Goal: Find specific page/section: Find specific page/section

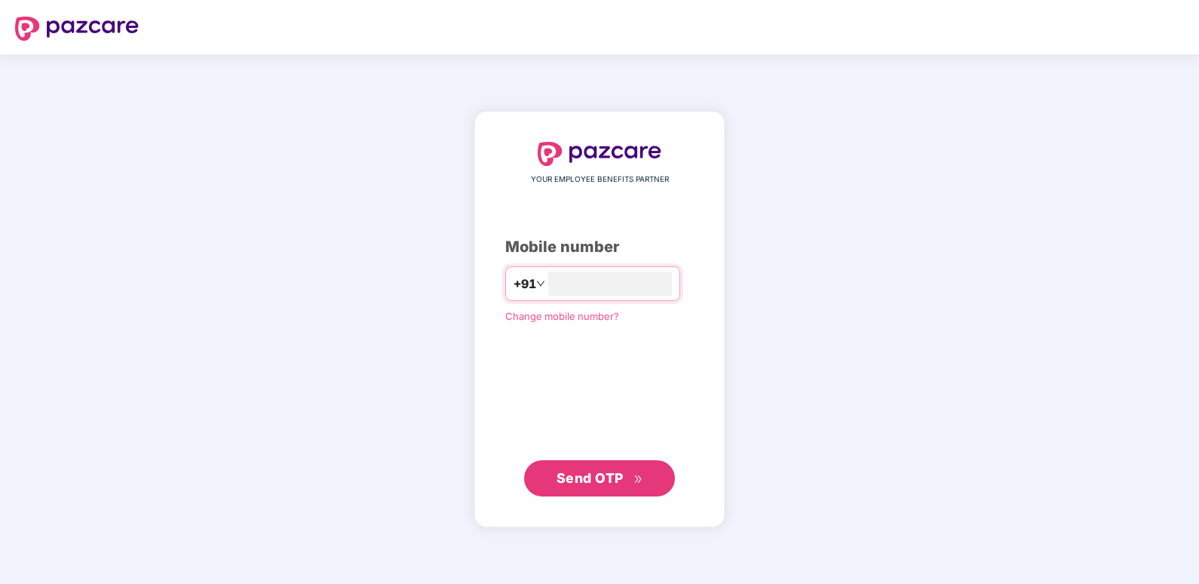
type input "**********"
click at [581, 476] on span "Send OTP" at bounding box center [589, 477] width 67 height 16
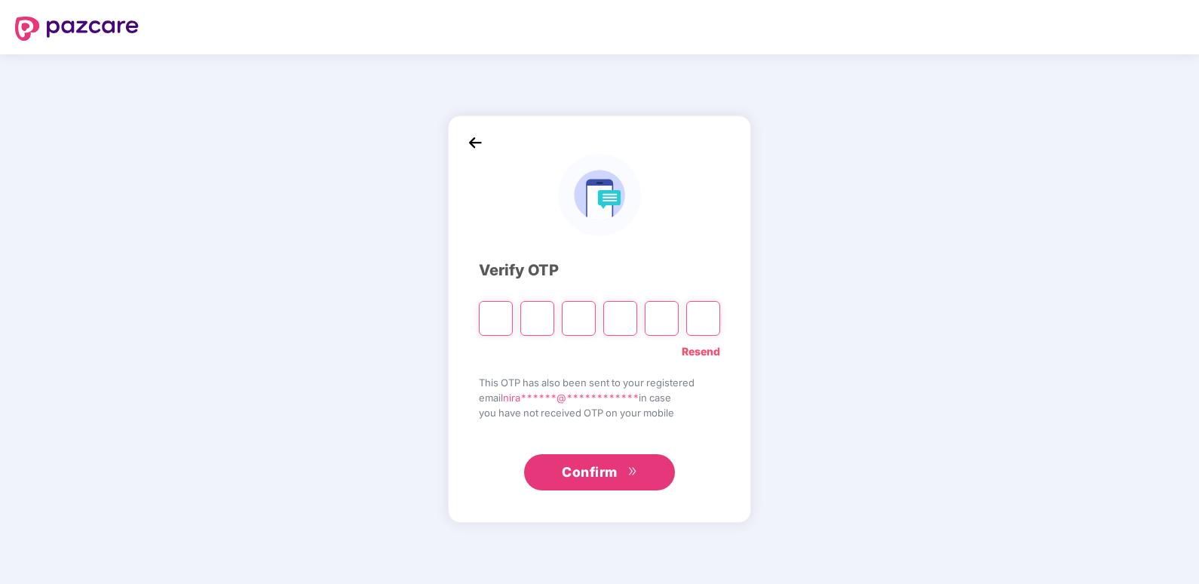
type input "*"
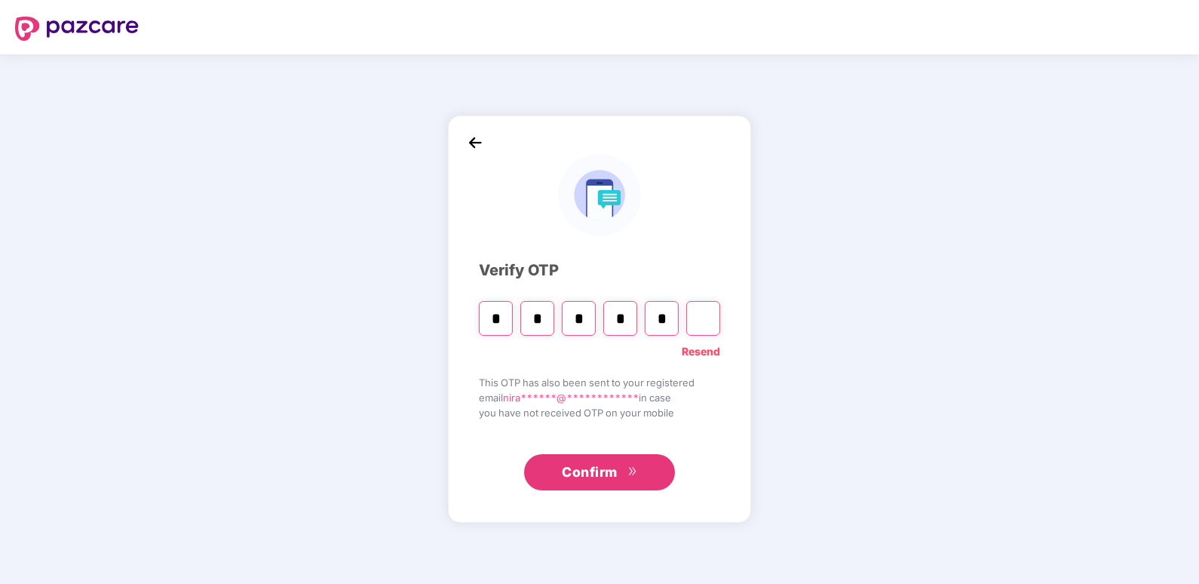
type input "*"
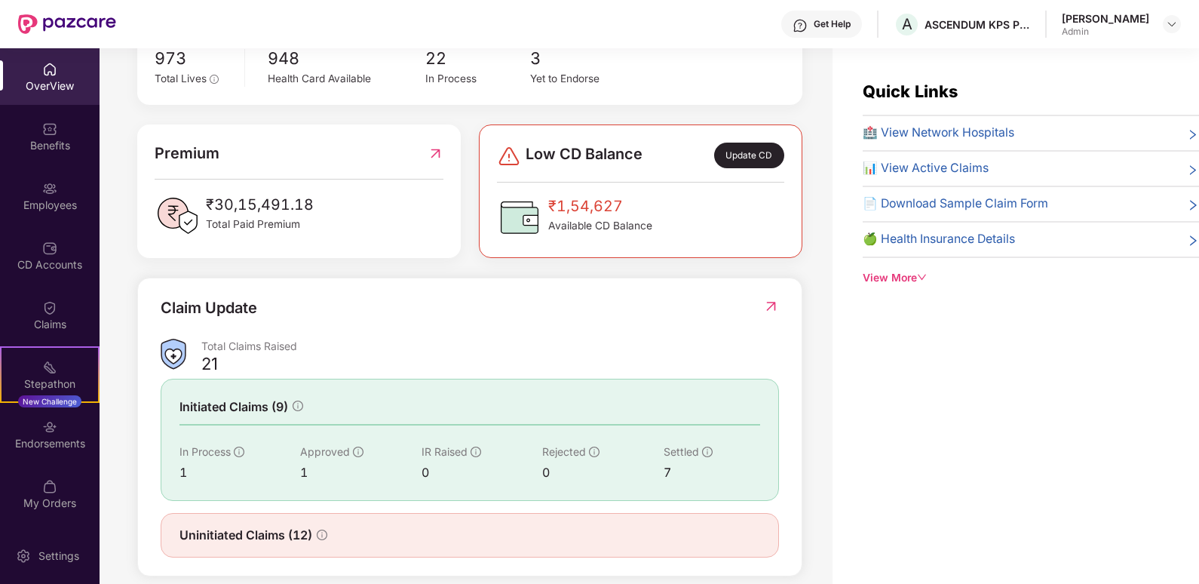
scroll to position [348, 0]
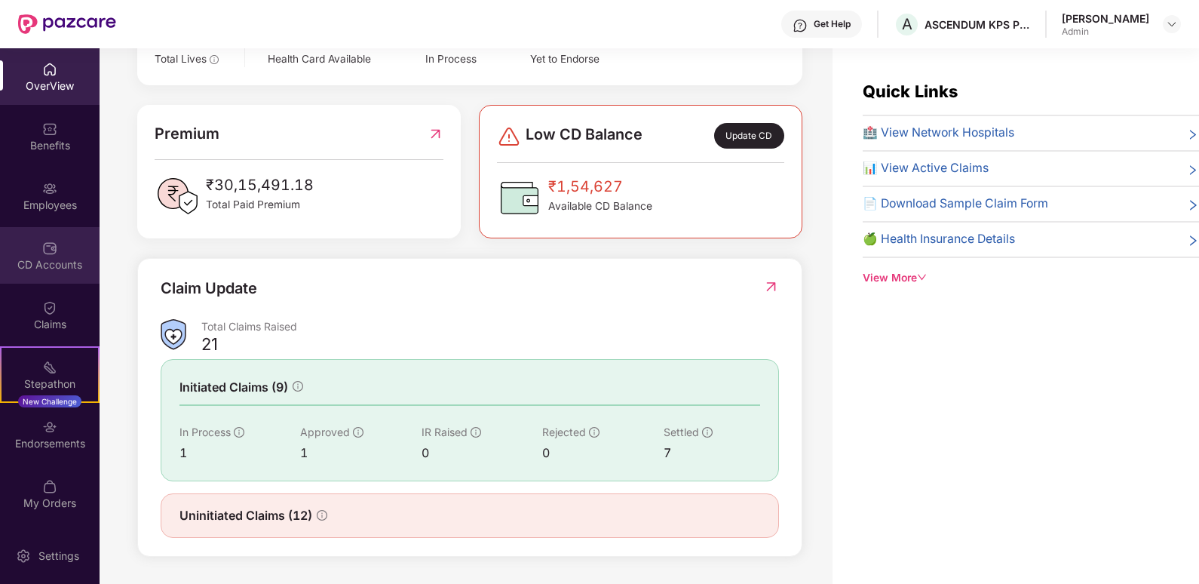
click at [54, 277] on div "CD Accounts" at bounding box center [50, 255] width 100 height 57
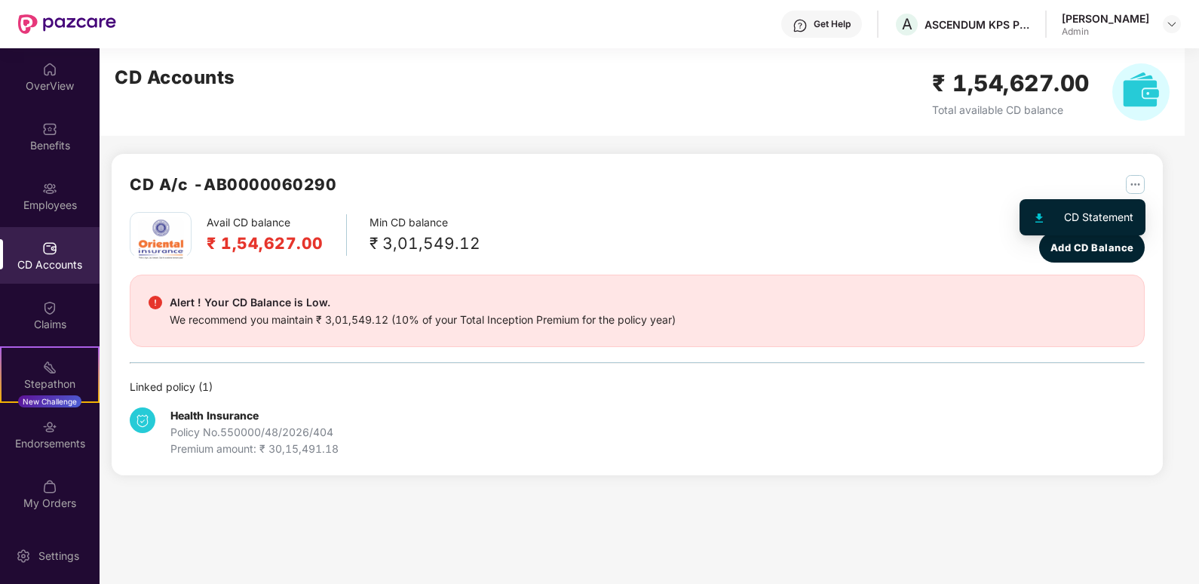
click at [1134, 193] on img "button" at bounding box center [1135, 184] width 19 height 19
click at [1103, 215] on div "CD Statement" at bounding box center [1098, 217] width 69 height 17
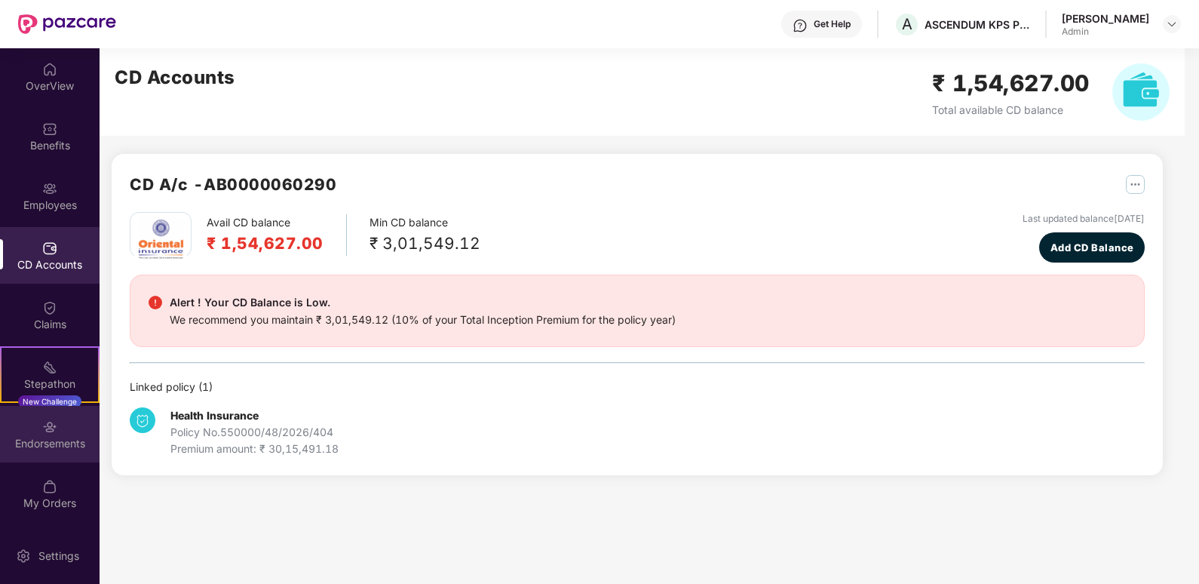
click at [51, 459] on div "Endorsements" at bounding box center [50, 434] width 100 height 57
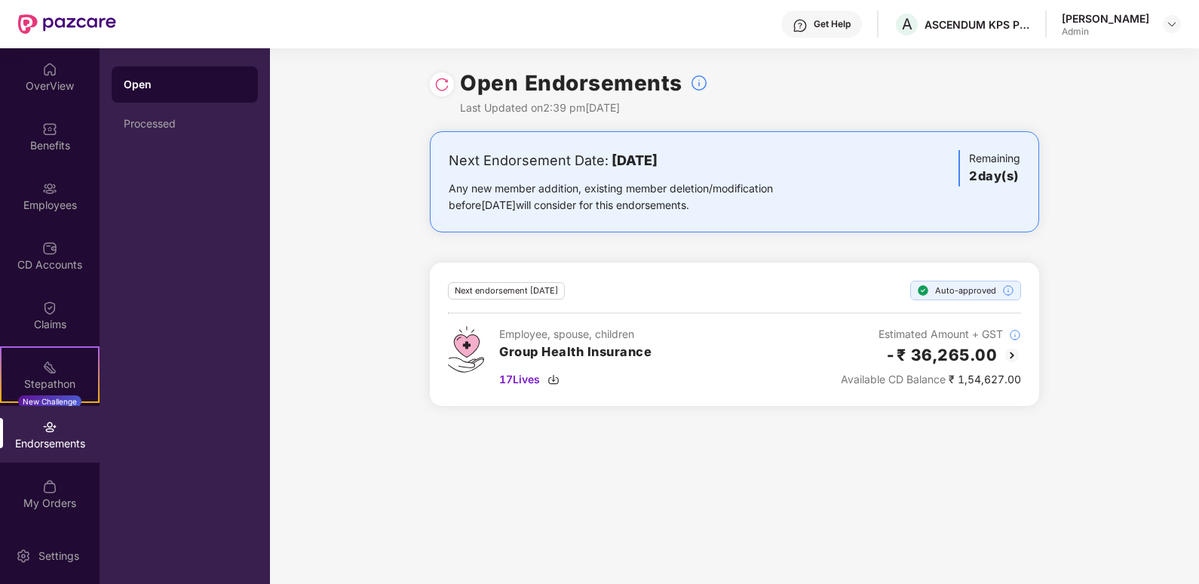
click at [1014, 355] on img at bounding box center [1012, 355] width 18 height 18
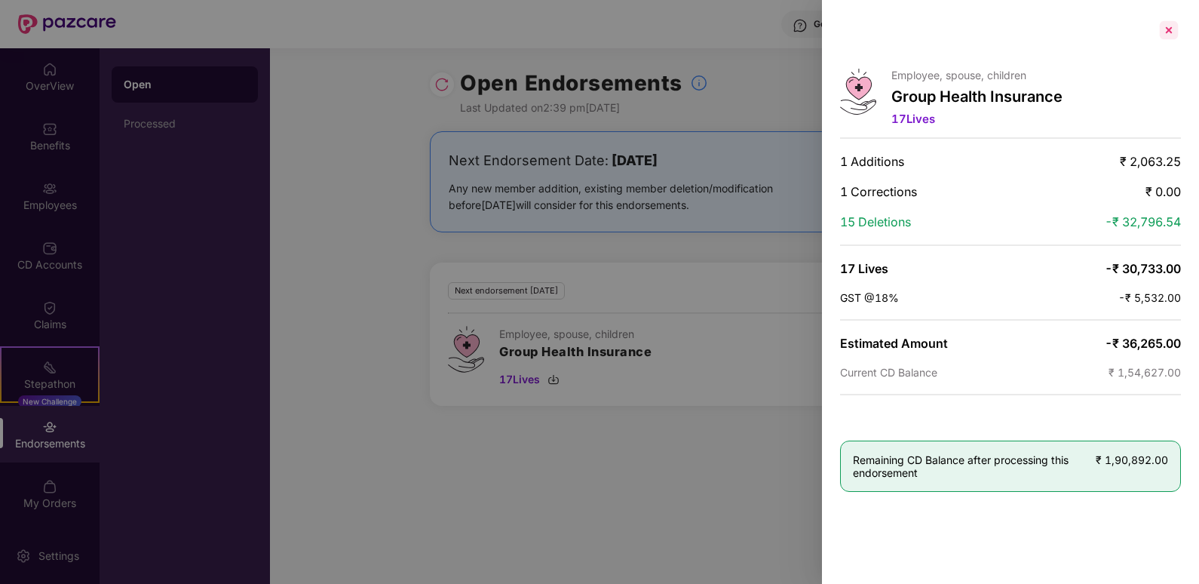
click at [1169, 32] on div at bounding box center [1169, 30] width 24 height 24
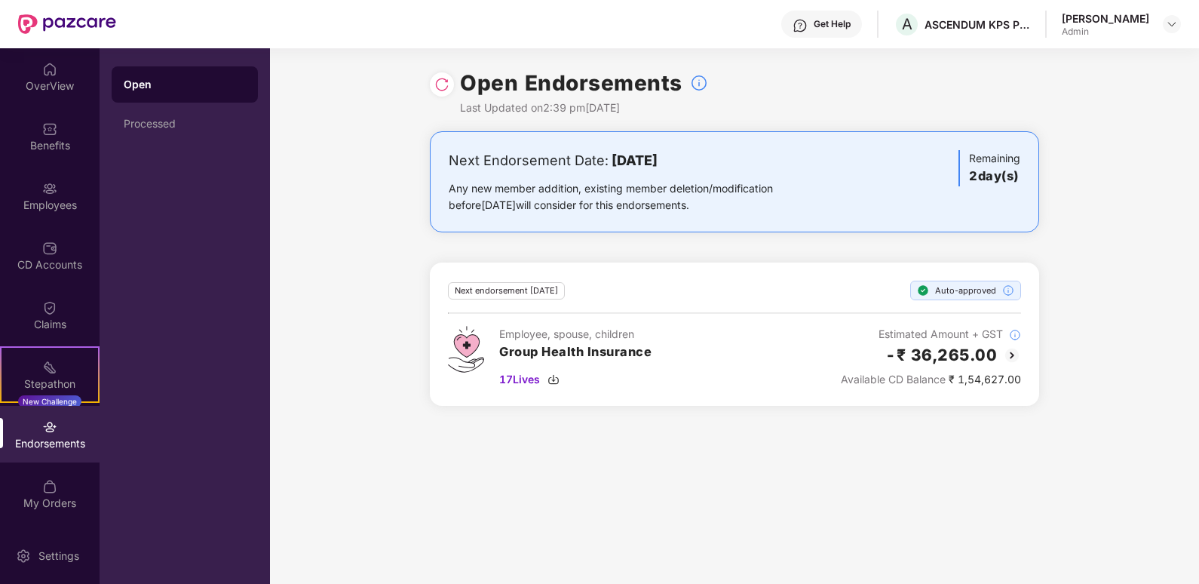
click at [1010, 168] on h3 "2 day(s)" at bounding box center [994, 177] width 51 height 20
click at [164, 135] on div "Processed" at bounding box center [185, 124] width 146 height 36
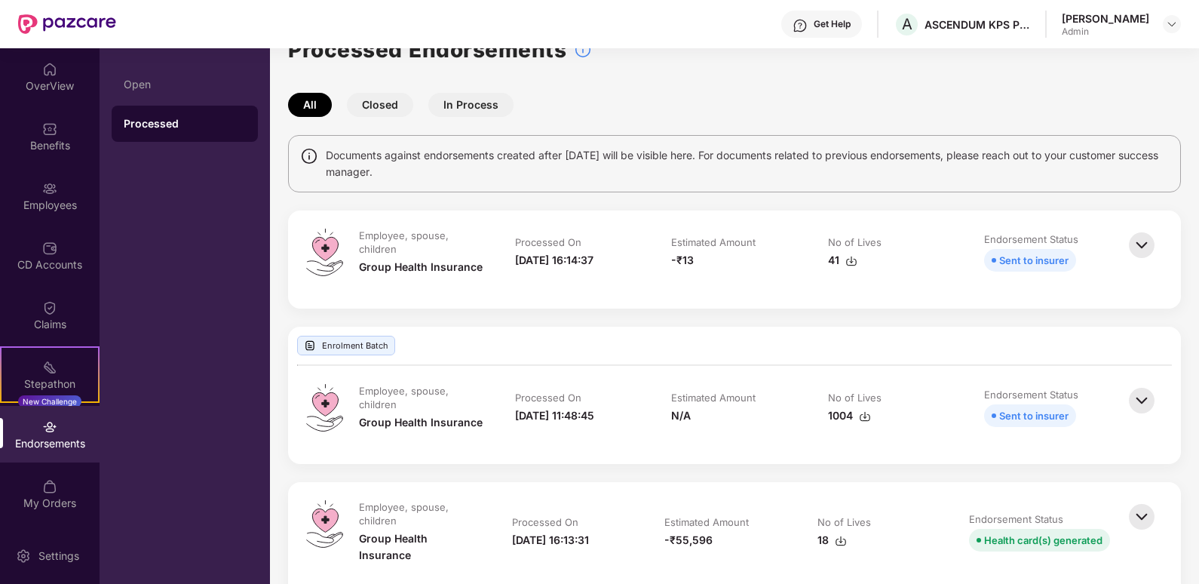
scroll to position [48, 0]
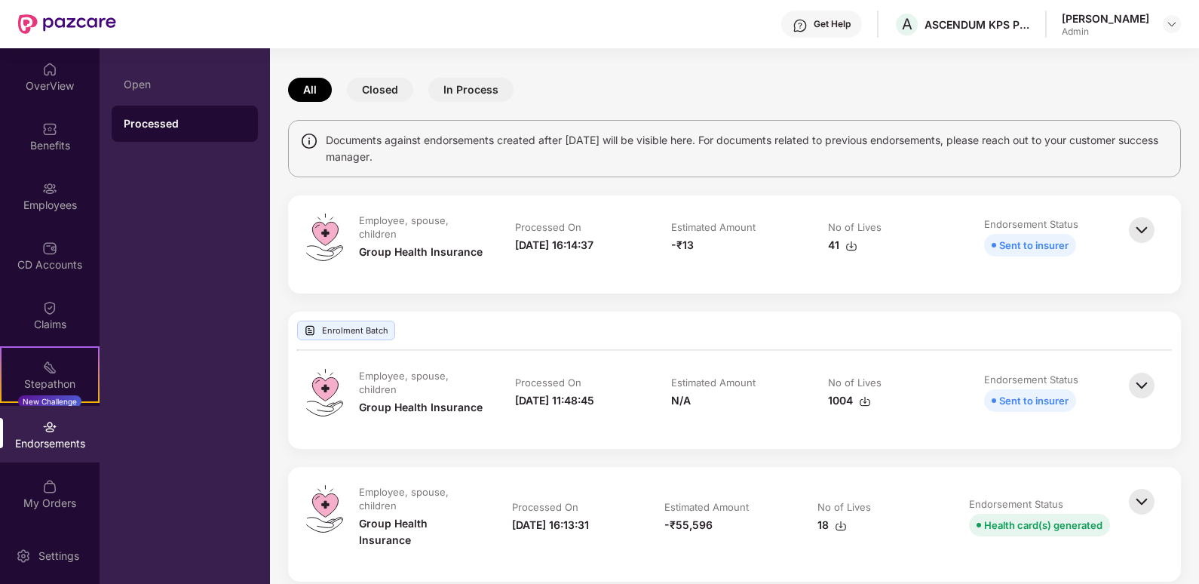
click at [1145, 385] on img at bounding box center [1141, 385] width 33 height 33
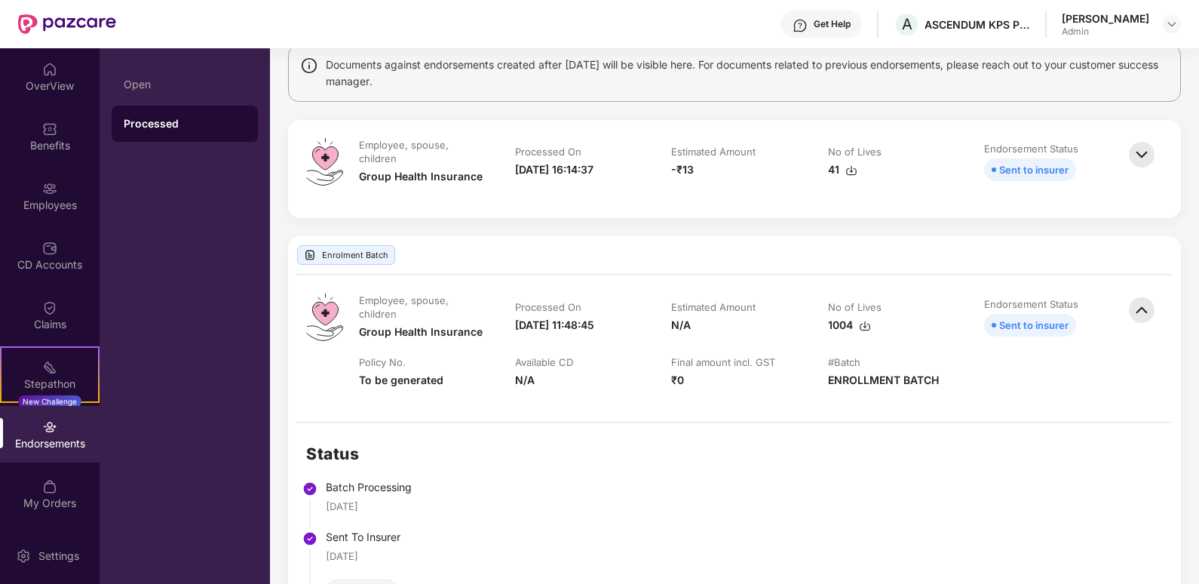
scroll to position [0, 0]
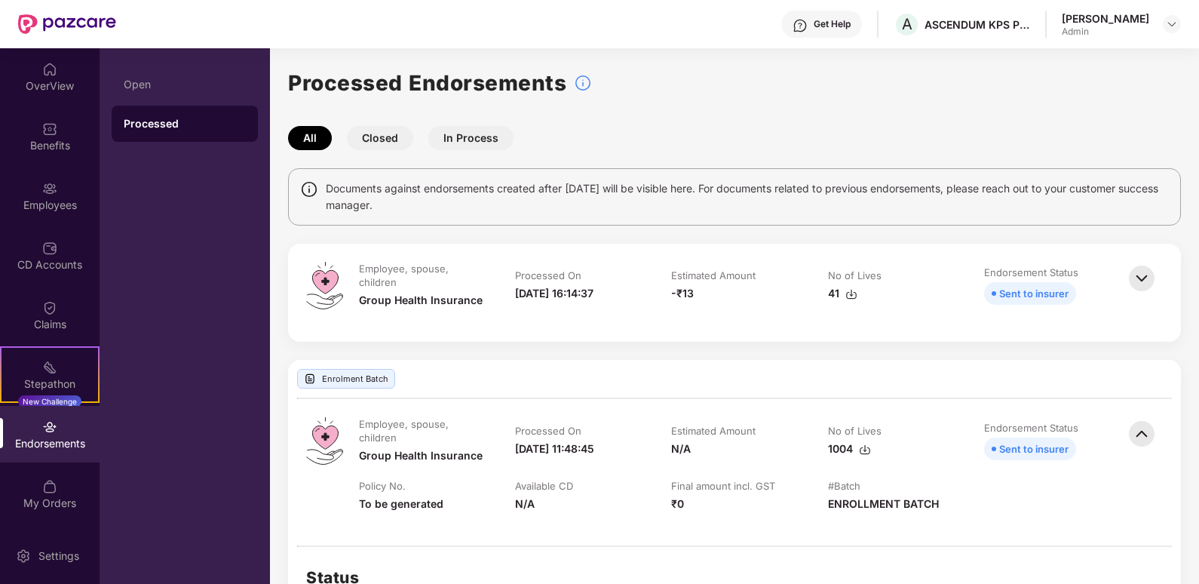
click at [394, 137] on button "Closed" at bounding box center [380, 138] width 66 height 24
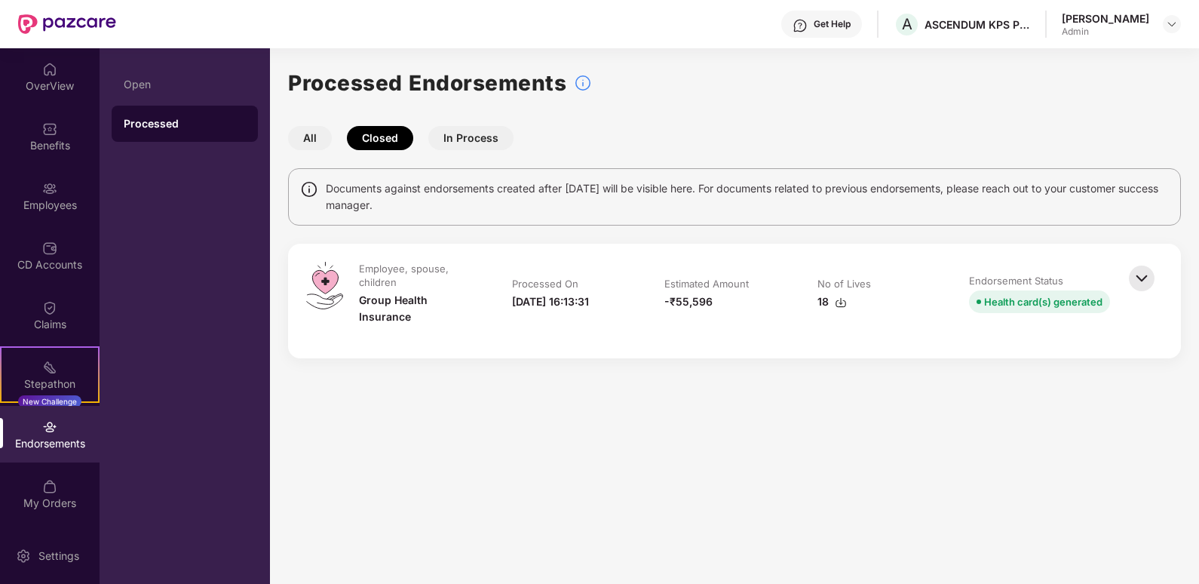
click at [1141, 285] on img at bounding box center [1141, 278] width 33 height 33
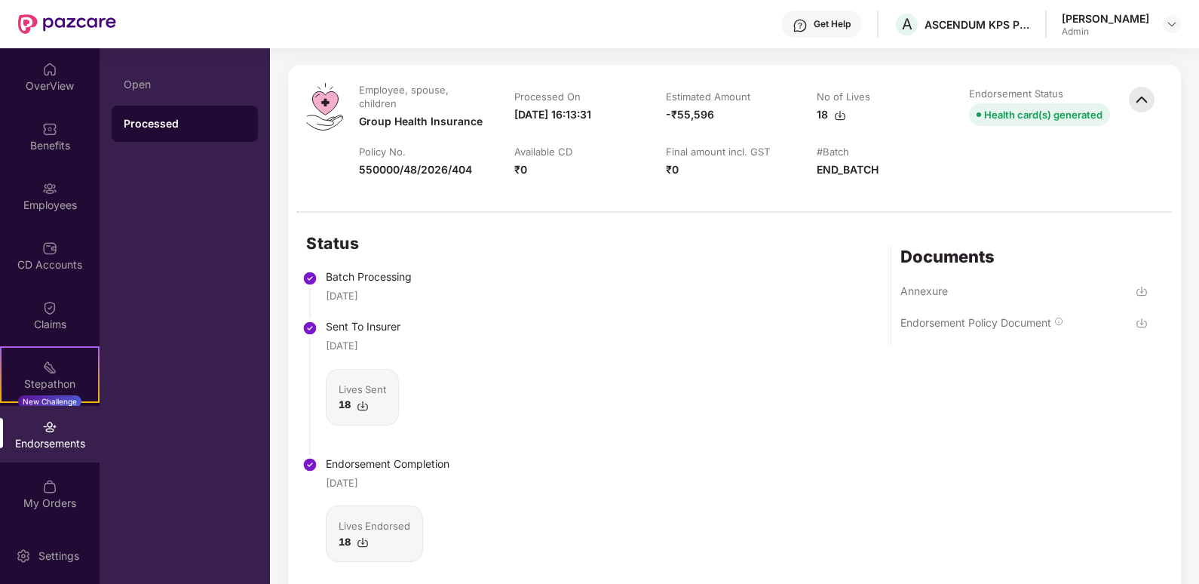
scroll to position [154, 0]
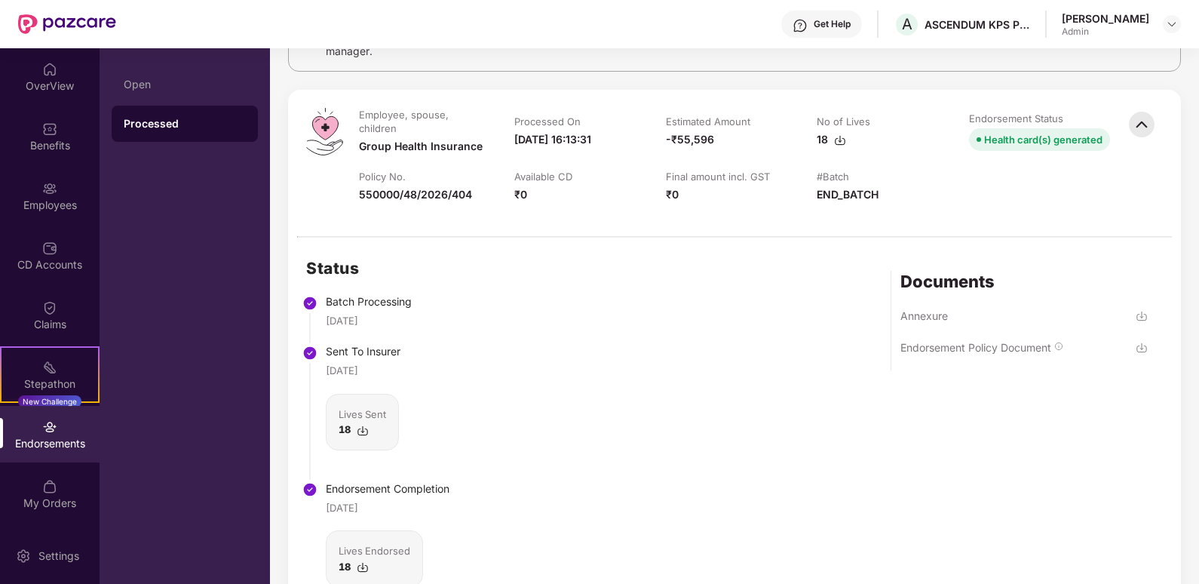
click at [1140, 353] on img at bounding box center [1142, 348] width 12 height 12
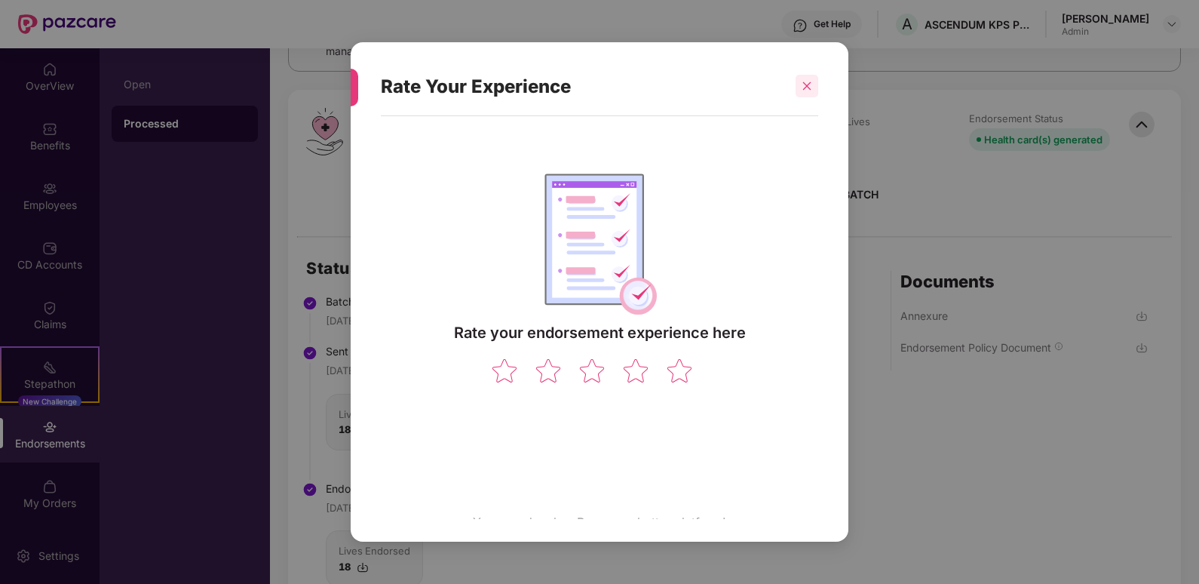
click at [808, 90] on icon "close" at bounding box center [807, 86] width 11 height 11
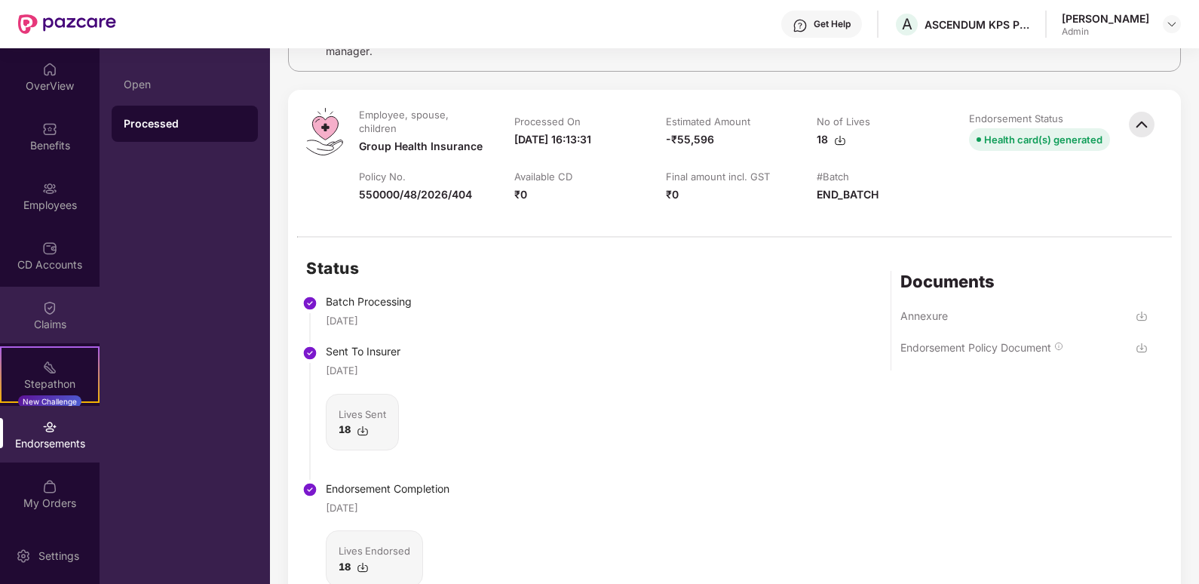
click at [41, 310] on div "Claims" at bounding box center [50, 315] width 100 height 57
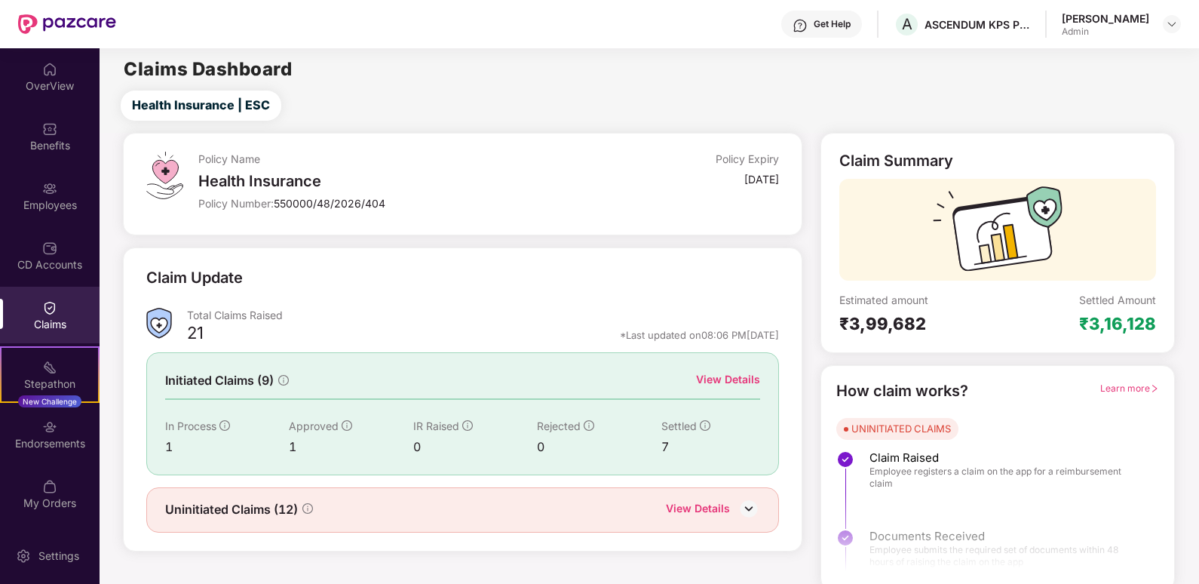
scroll to position [7, 0]
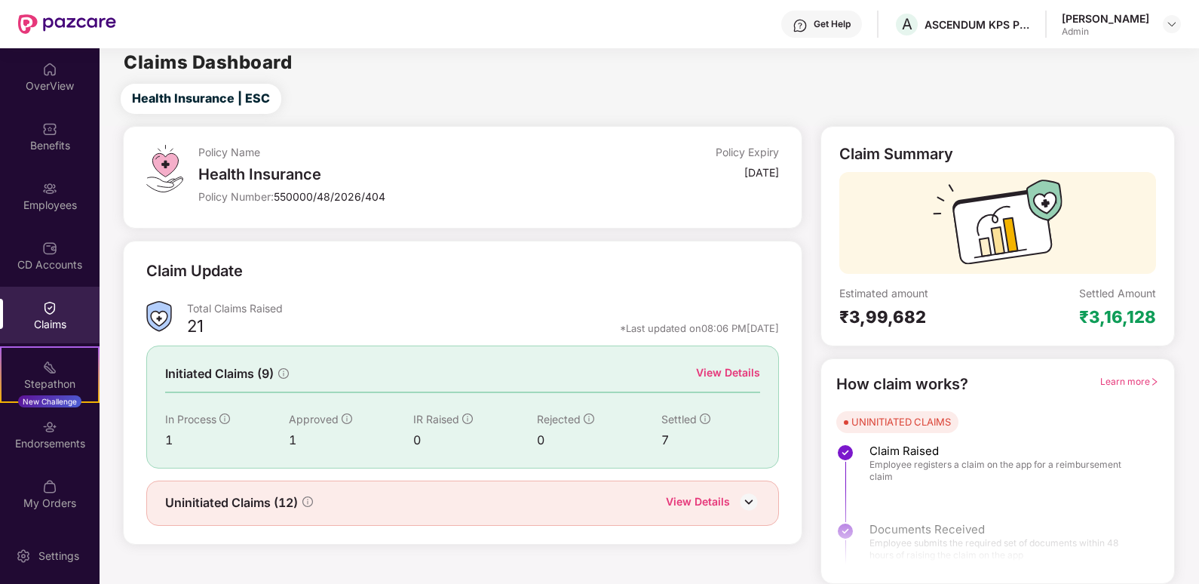
click at [748, 502] on img at bounding box center [748, 501] width 23 height 23
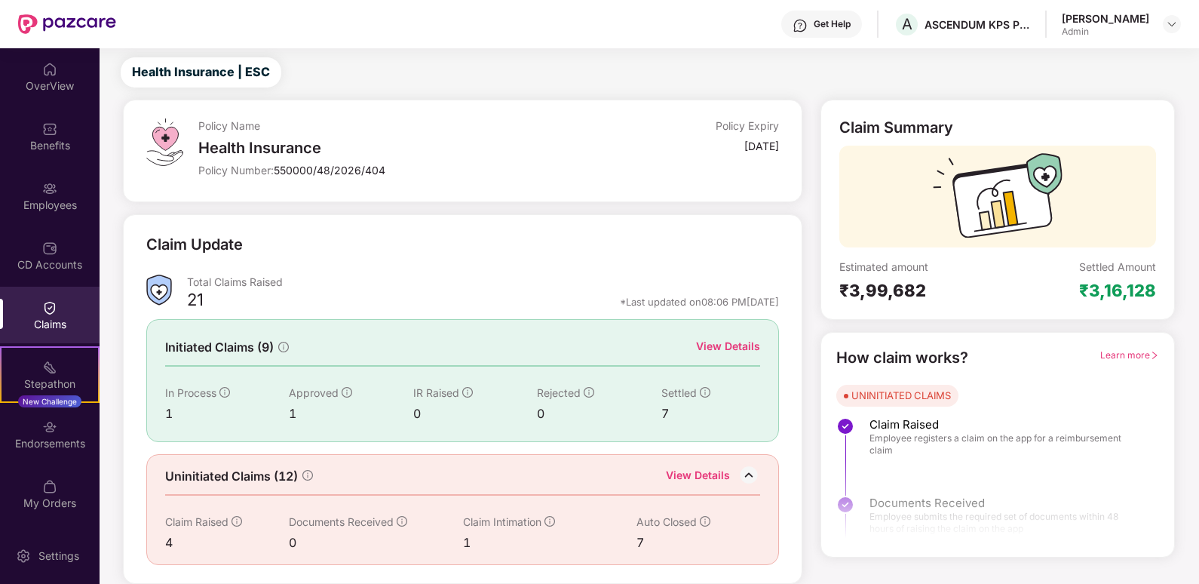
scroll to position [0, 0]
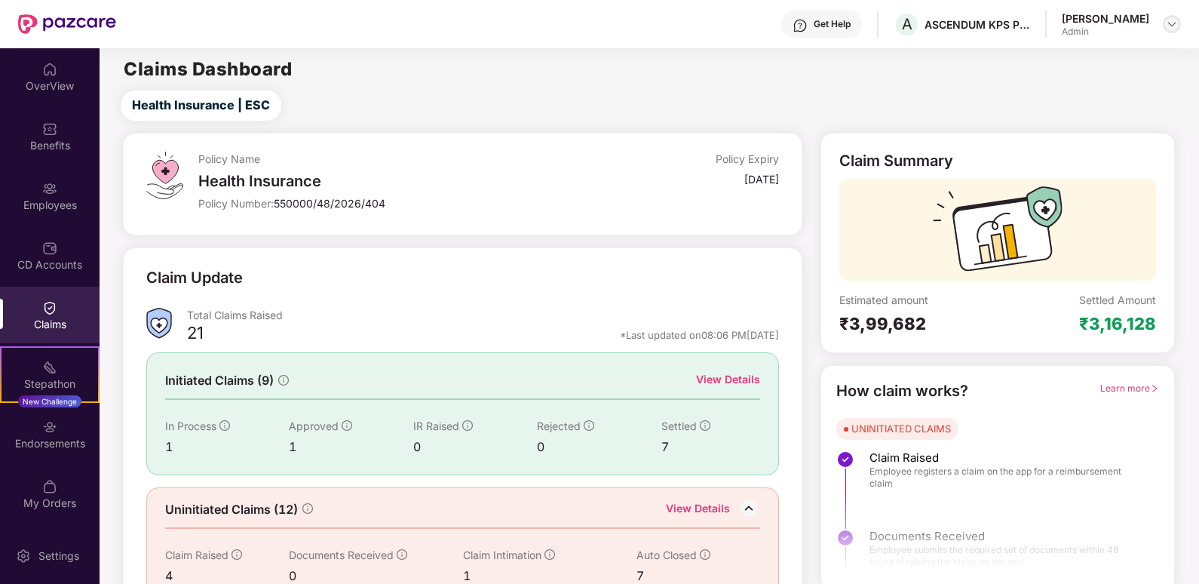
click at [1170, 25] on img at bounding box center [1172, 24] width 12 height 12
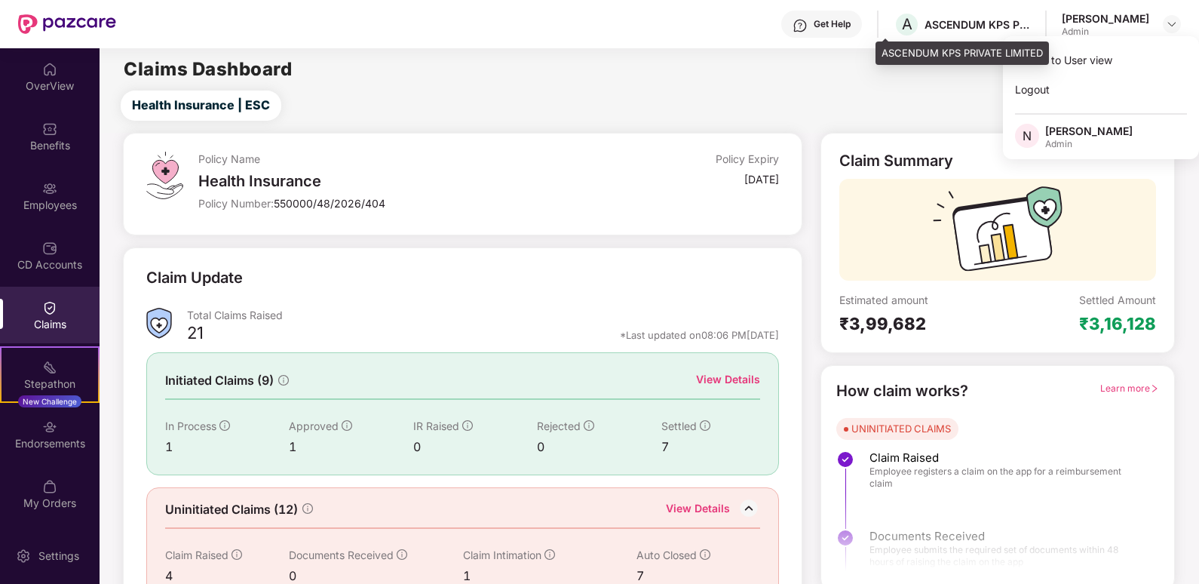
click at [945, 30] on div "ASCENDUM KPS PRIVATE LIMITED" at bounding box center [977, 24] width 106 height 14
click at [896, 27] on span "A" at bounding box center [907, 24] width 26 height 26
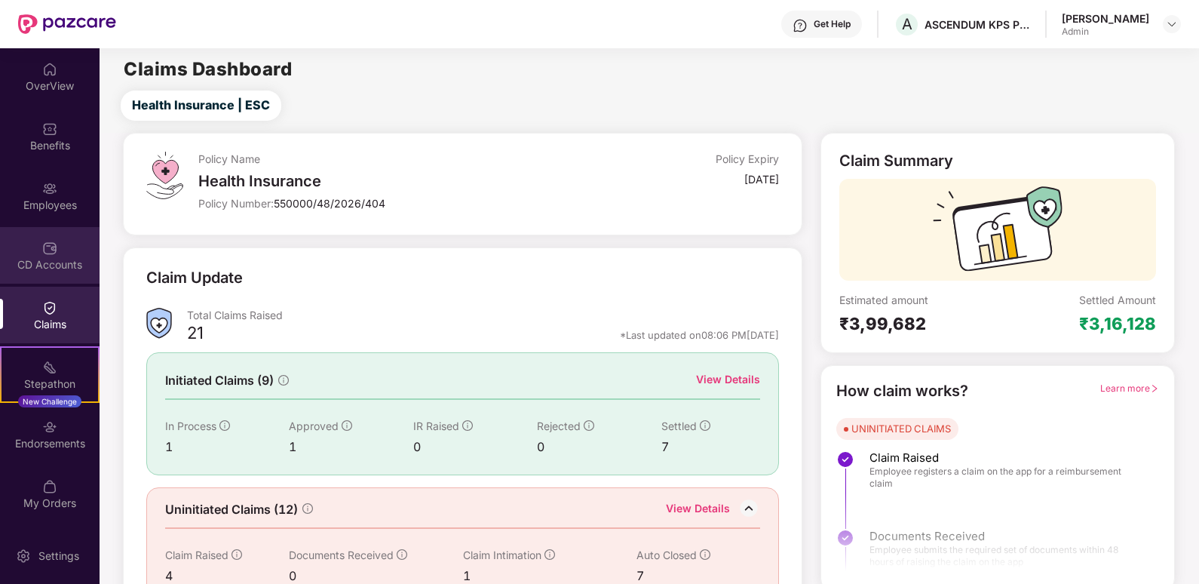
click at [45, 262] on div "CD Accounts" at bounding box center [50, 264] width 100 height 15
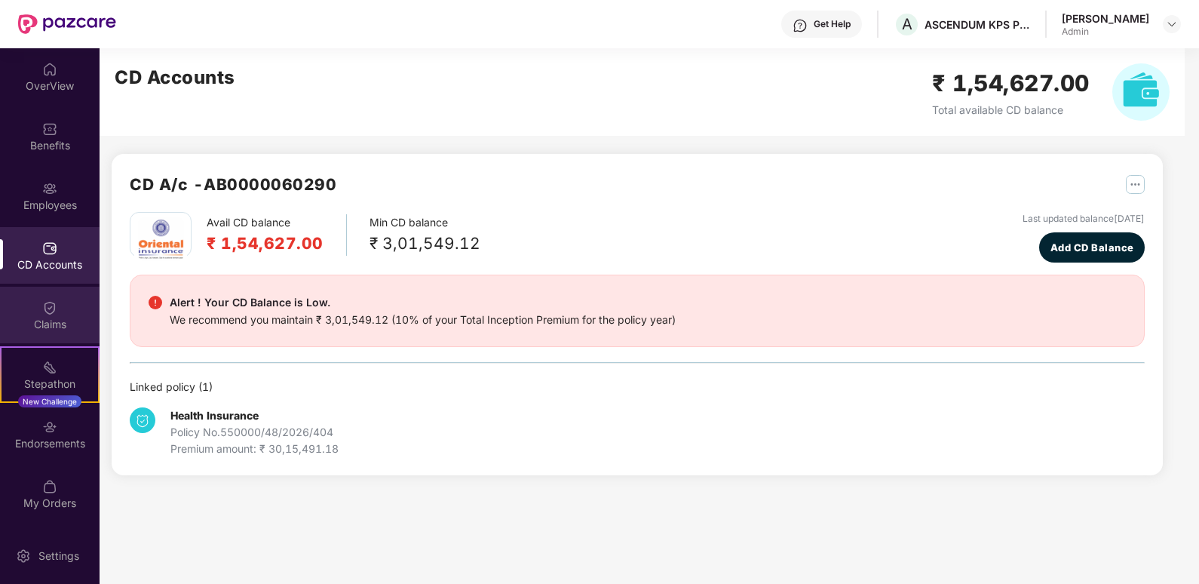
click at [40, 326] on div "Claims" at bounding box center [50, 324] width 100 height 15
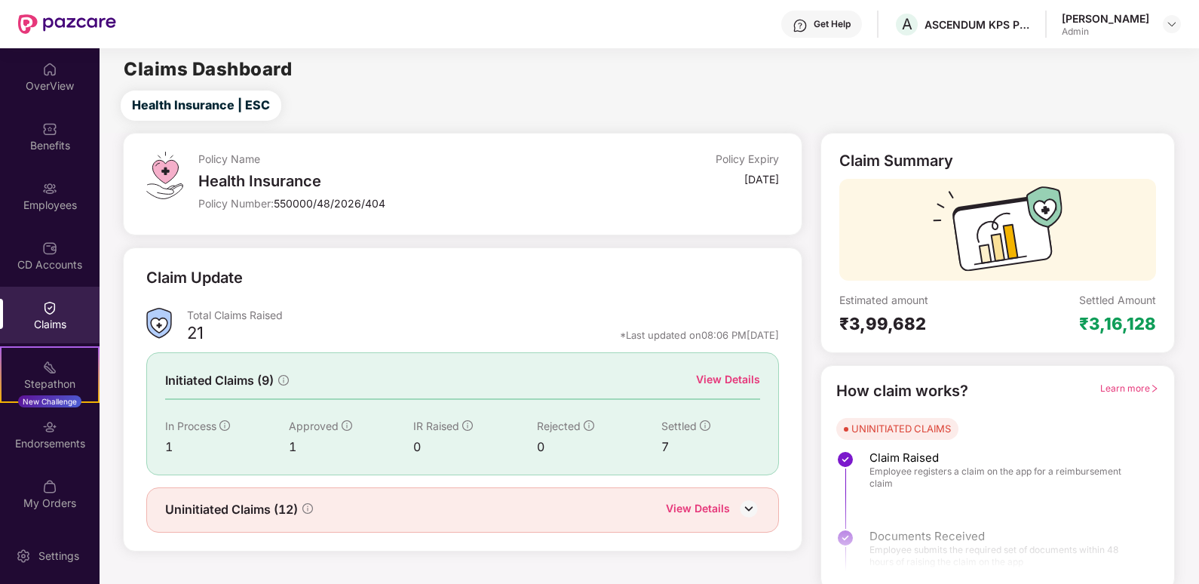
scroll to position [7, 0]
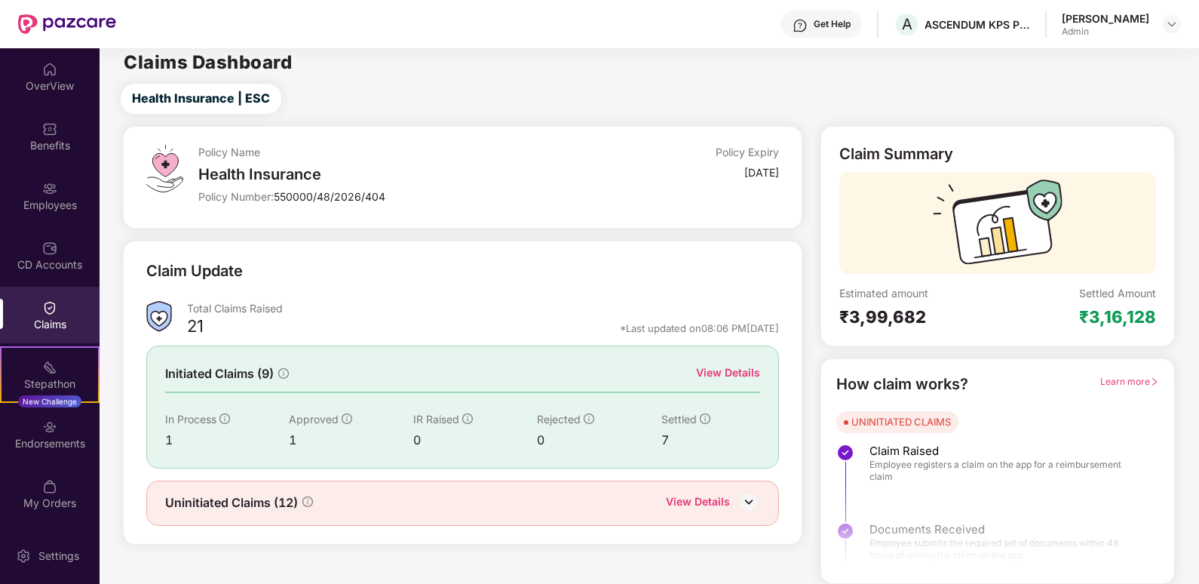
click at [746, 504] on img at bounding box center [748, 501] width 23 height 23
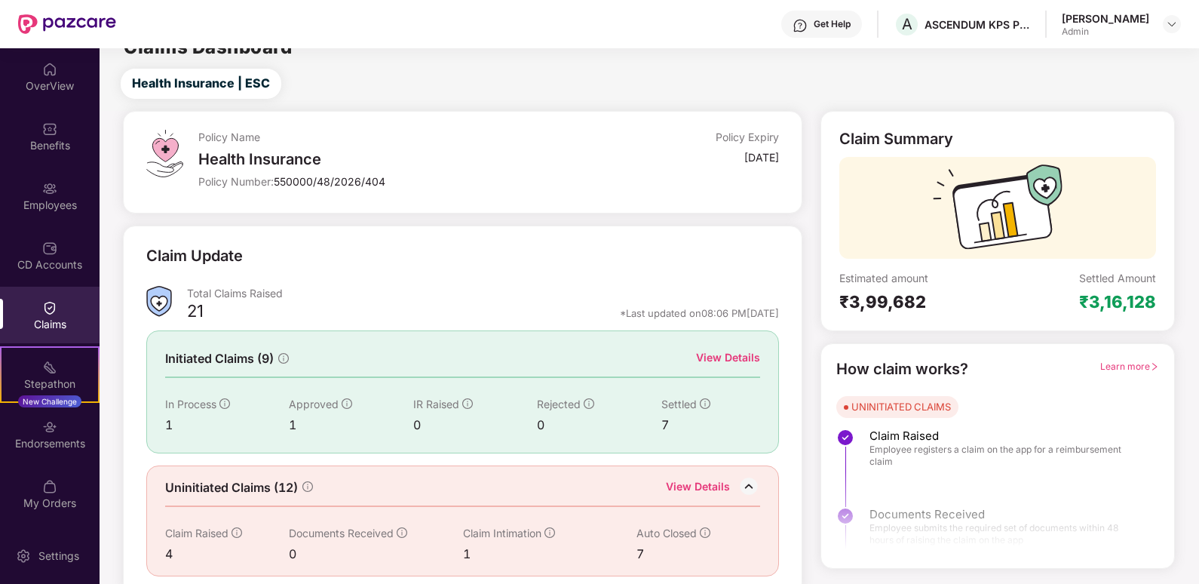
scroll to position [33, 0]
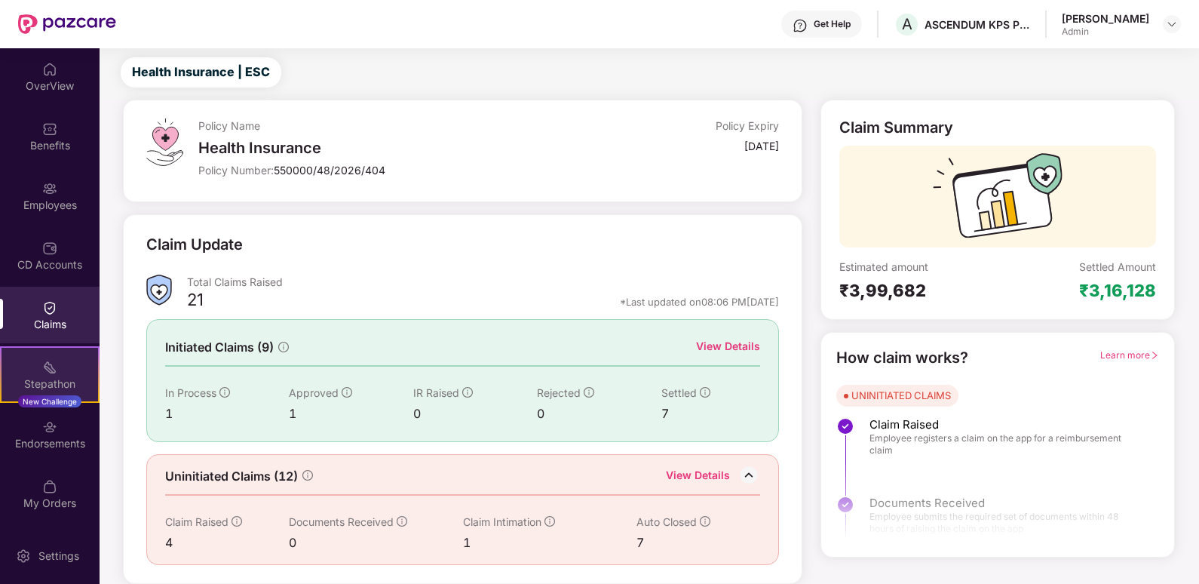
click at [57, 373] on img at bounding box center [49, 367] width 15 height 15
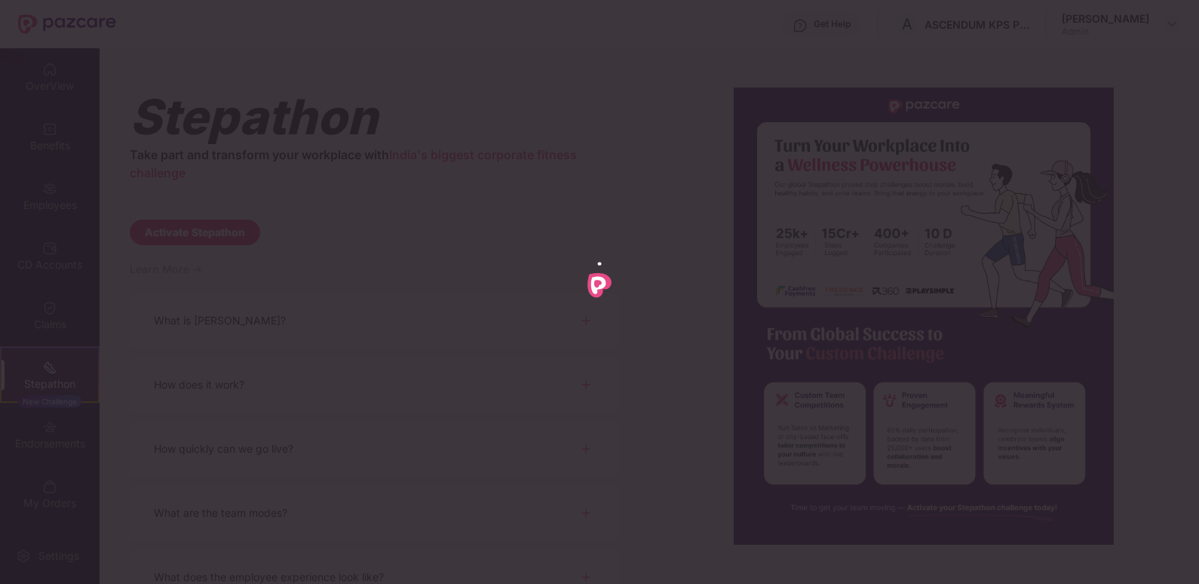
scroll to position [0, 0]
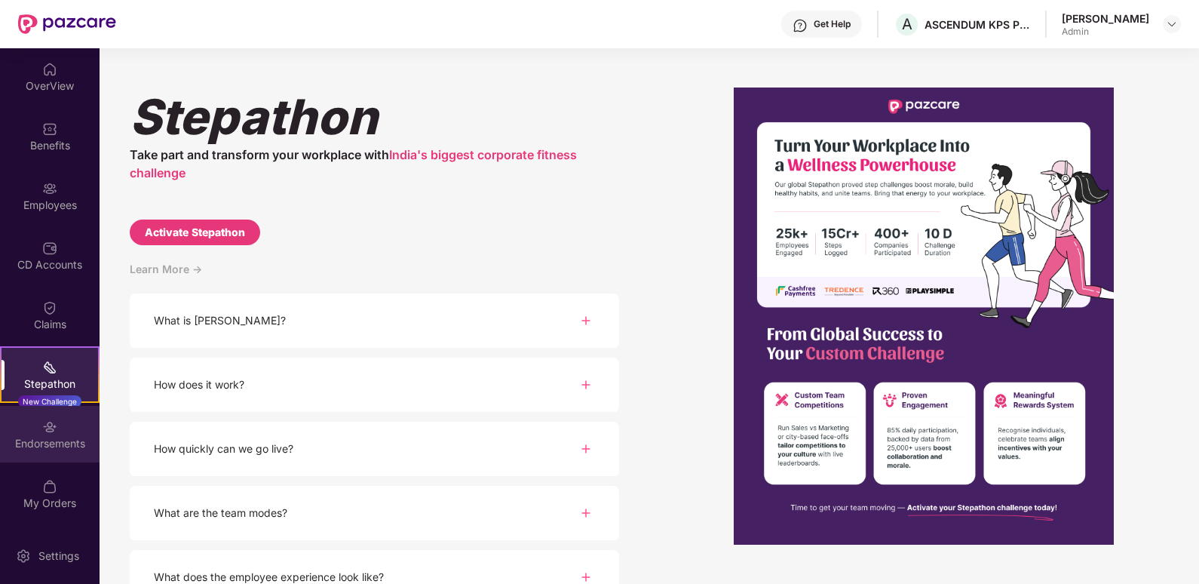
click at [45, 434] on div "Endorsements" at bounding box center [50, 434] width 100 height 57
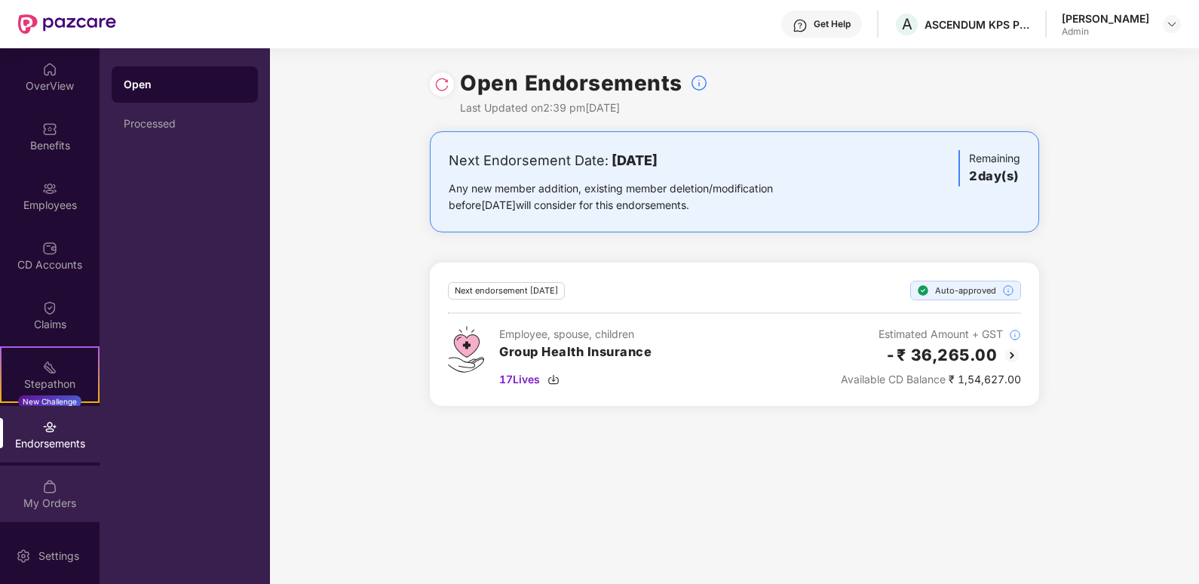
click at [53, 495] on div "My Orders" at bounding box center [50, 502] width 100 height 15
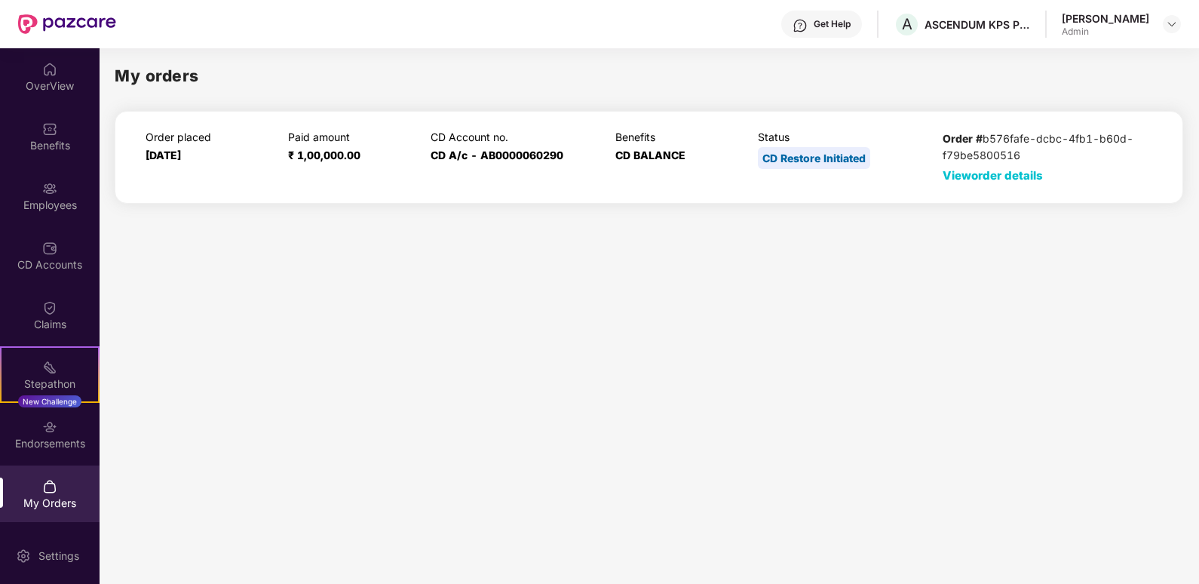
click at [1006, 176] on span "View order details" at bounding box center [993, 175] width 100 height 14
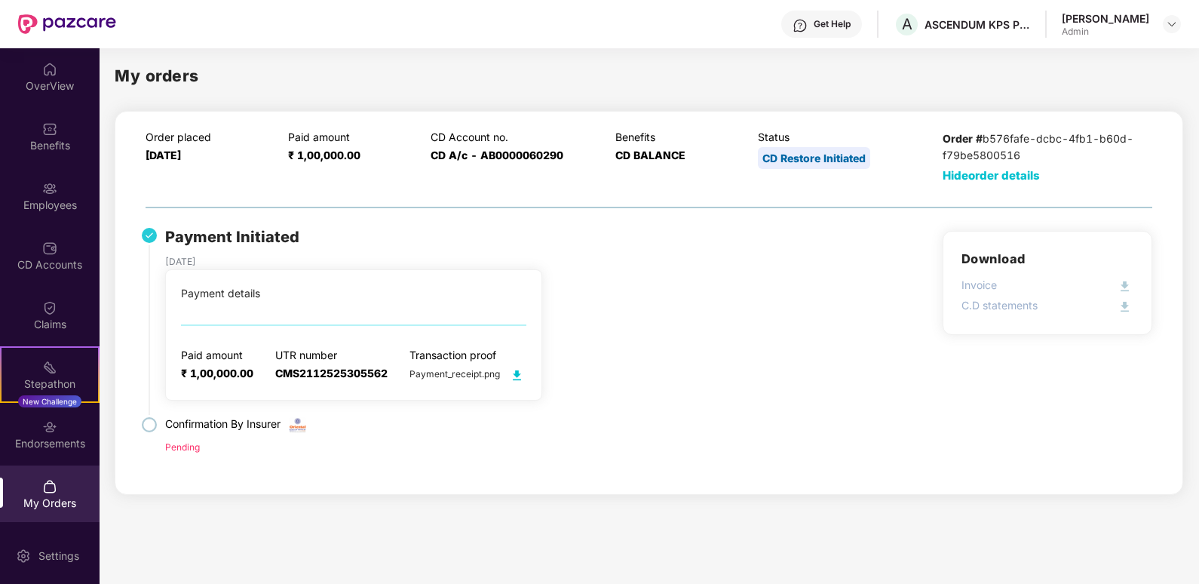
click at [523, 376] on img at bounding box center [516, 375] width 19 height 19
click at [38, 268] on div "CD Accounts" at bounding box center [50, 264] width 100 height 15
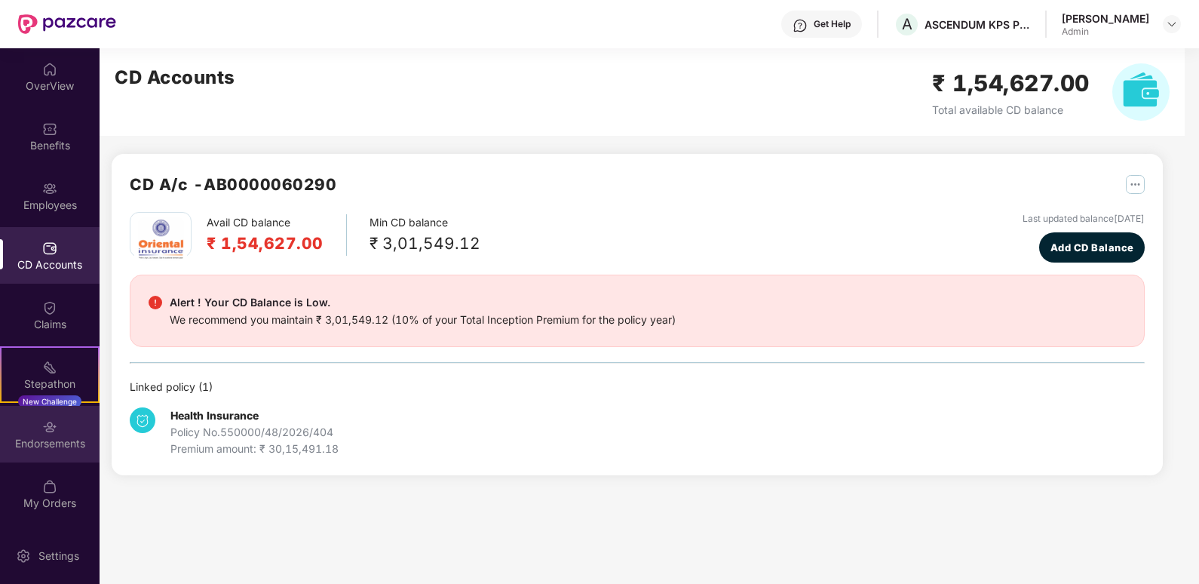
click at [59, 437] on div "Endorsements" at bounding box center [50, 443] width 100 height 15
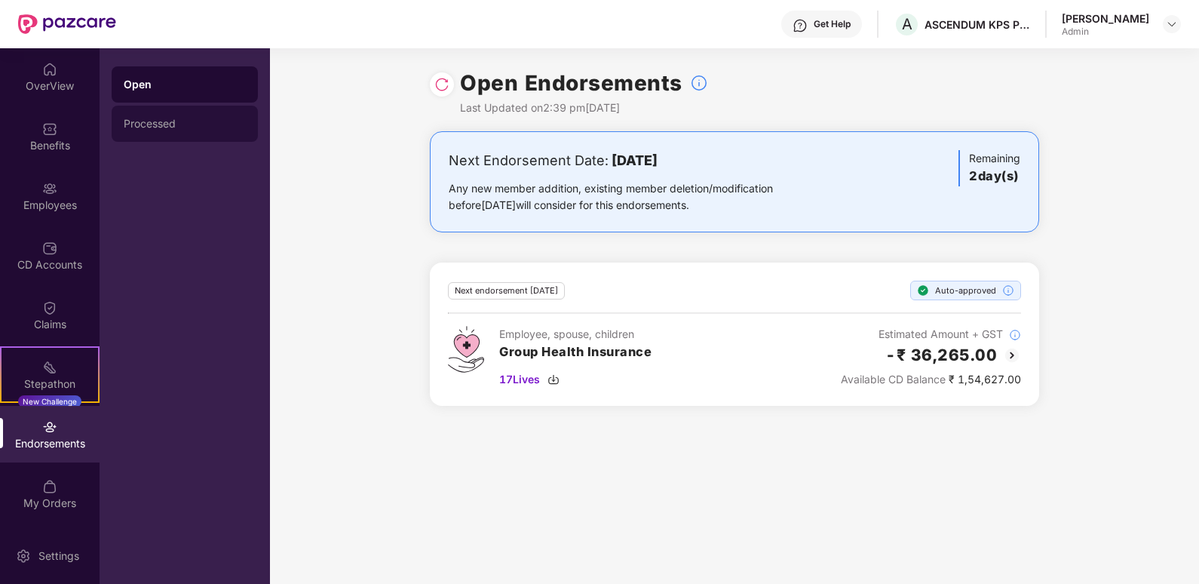
click at [156, 109] on div "Processed" at bounding box center [185, 124] width 146 height 36
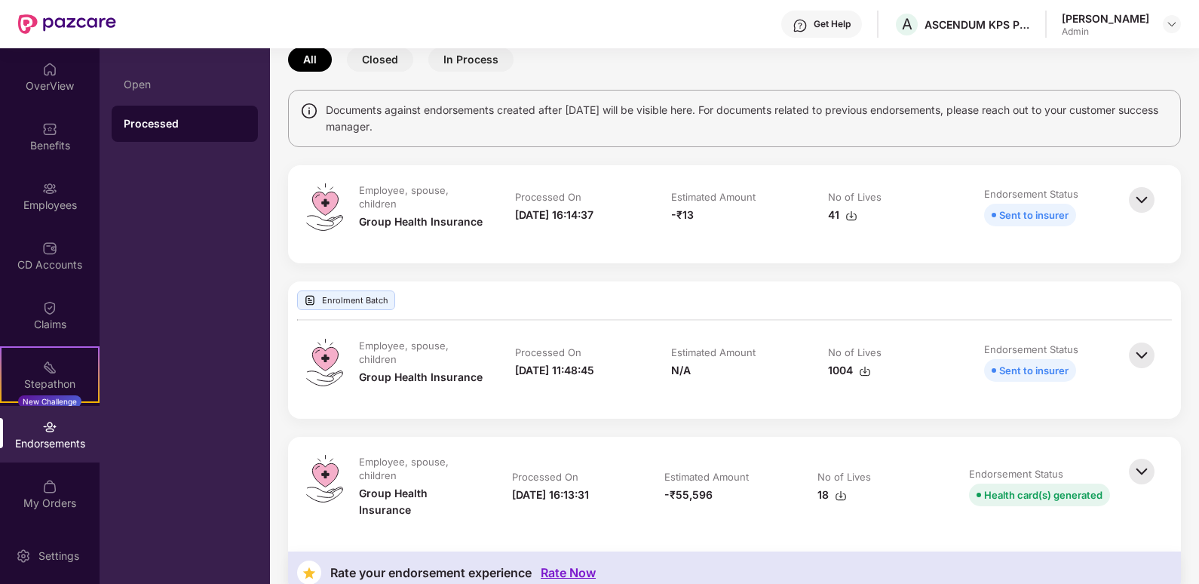
scroll to position [90, 0]
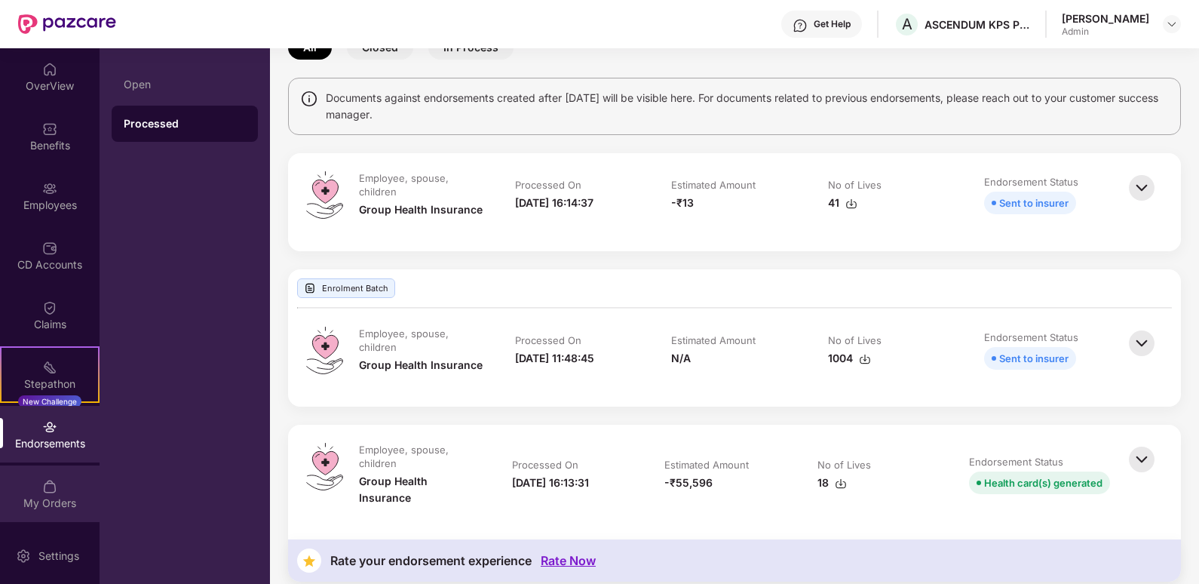
click at [48, 494] on div "My Orders" at bounding box center [50, 493] width 100 height 57
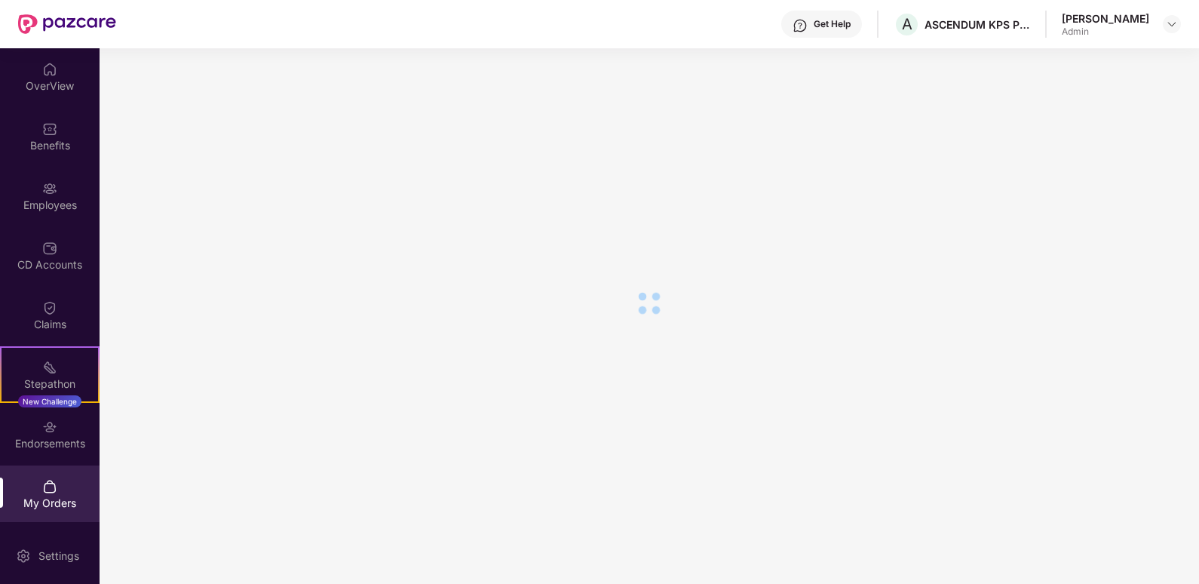
scroll to position [0, 0]
